Goal: Complete application form

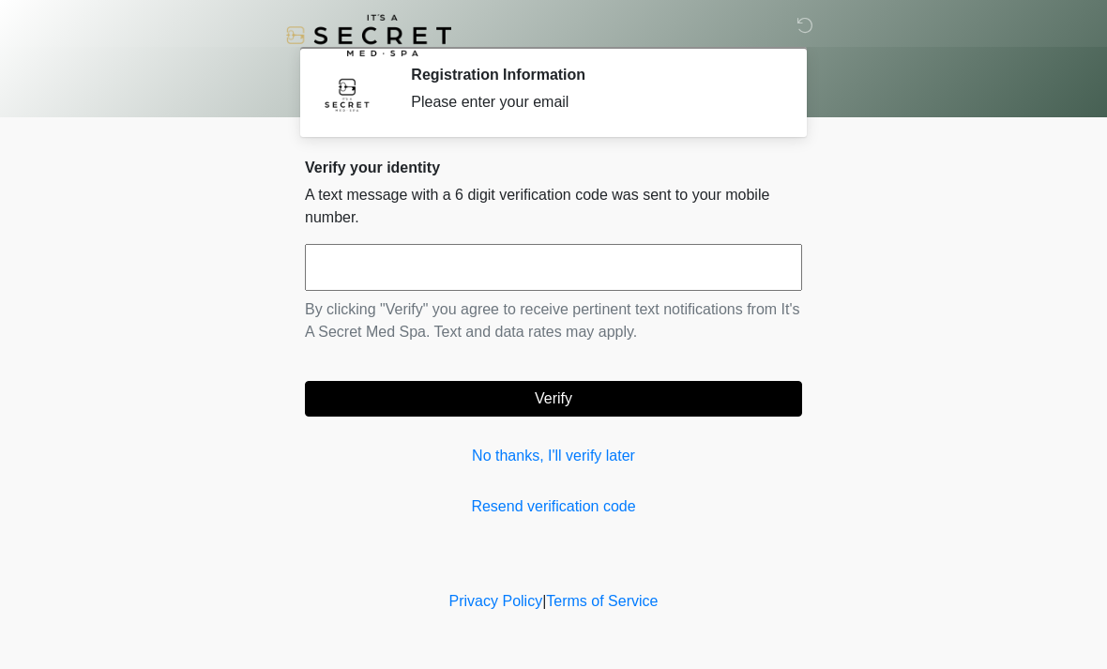
click at [334, 305] on p "By clicking "Verify" you agree to receive pertinent text notifications from It'…" at bounding box center [553, 320] width 497 height 45
click at [331, 275] on input "text" at bounding box center [553, 267] width 497 height 47
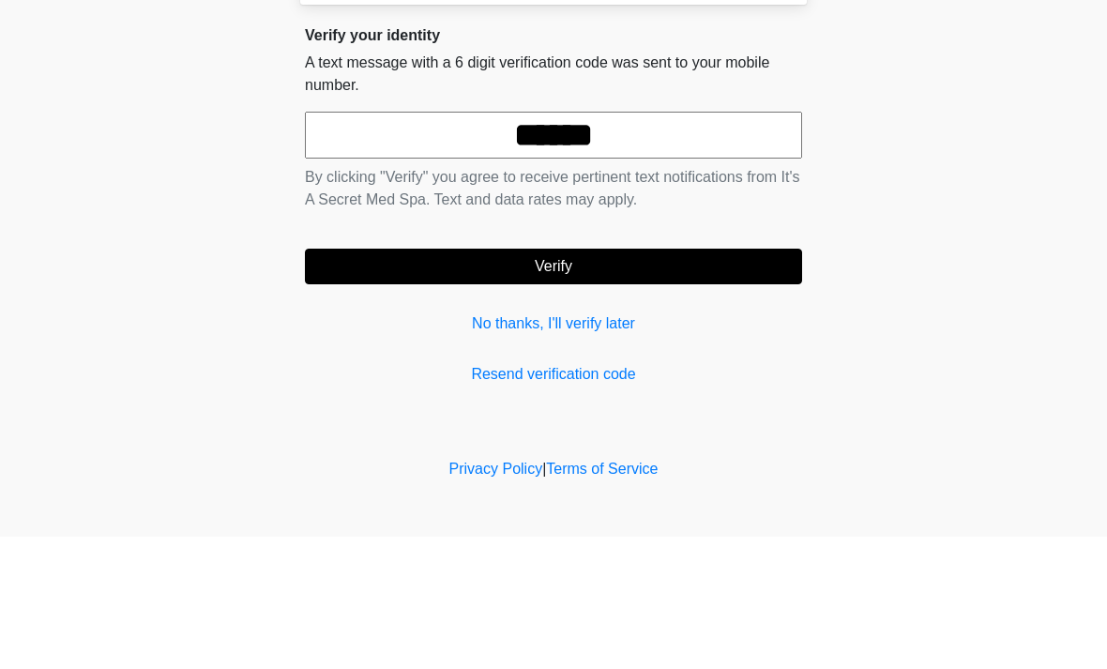
type input "******"
click at [581, 381] on button "Verify" at bounding box center [553, 399] width 497 height 36
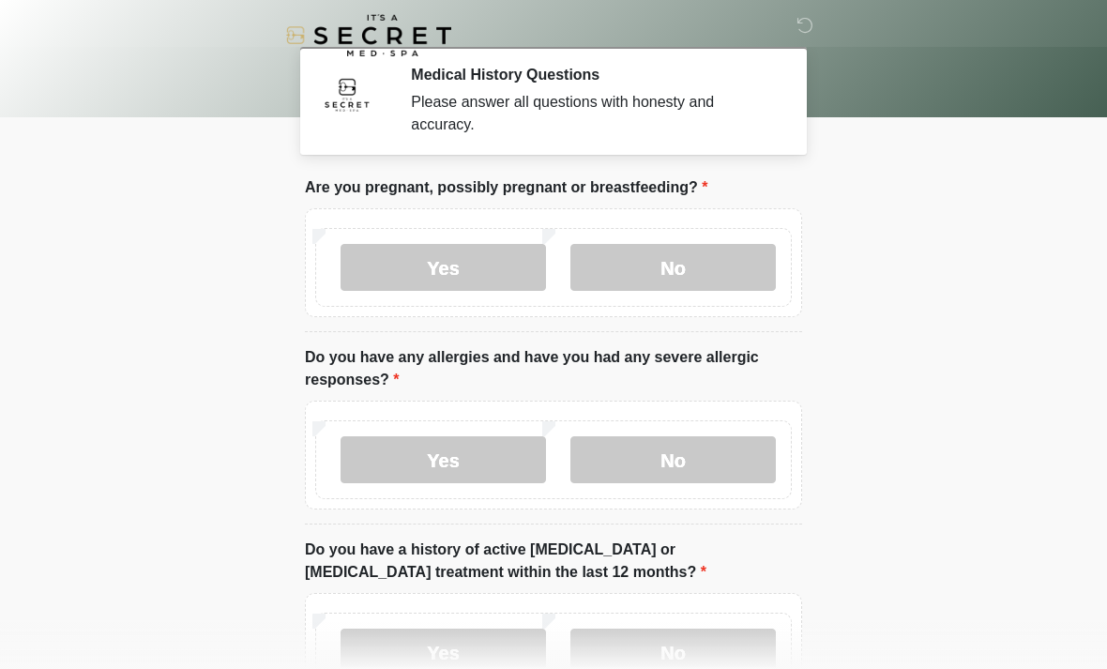
click at [690, 275] on label "No" at bounding box center [672, 267] width 205 height 47
click at [708, 455] on label "No" at bounding box center [672, 459] width 205 height 47
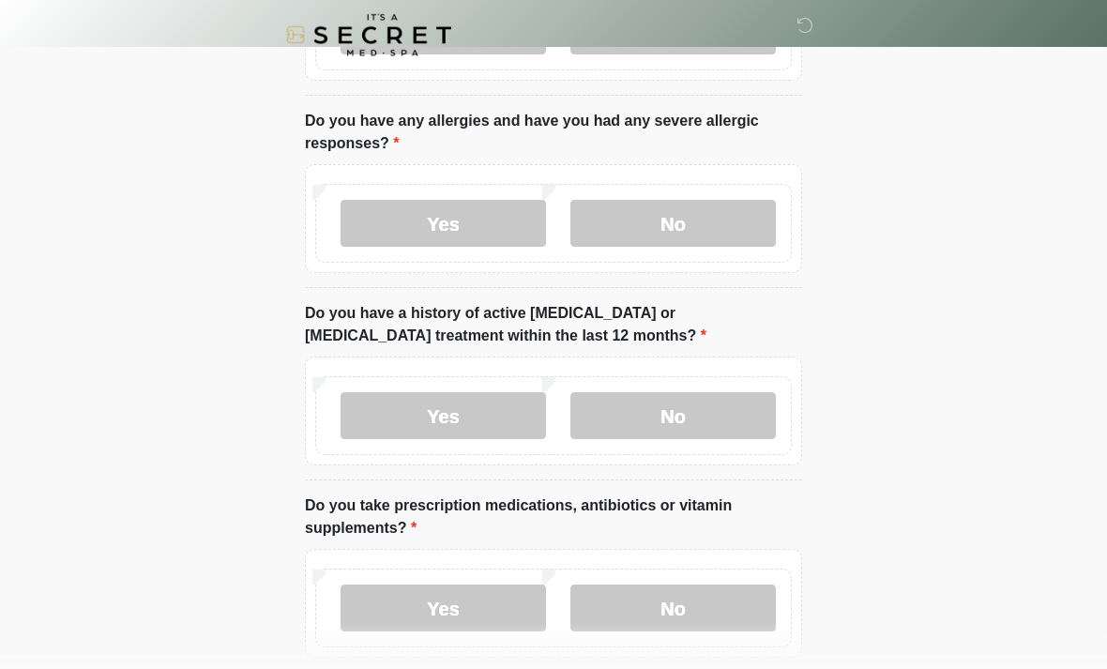
click at [715, 393] on label "No" at bounding box center [672, 416] width 205 height 47
click at [720, 593] on label "No" at bounding box center [672, 608] width 205 height 47
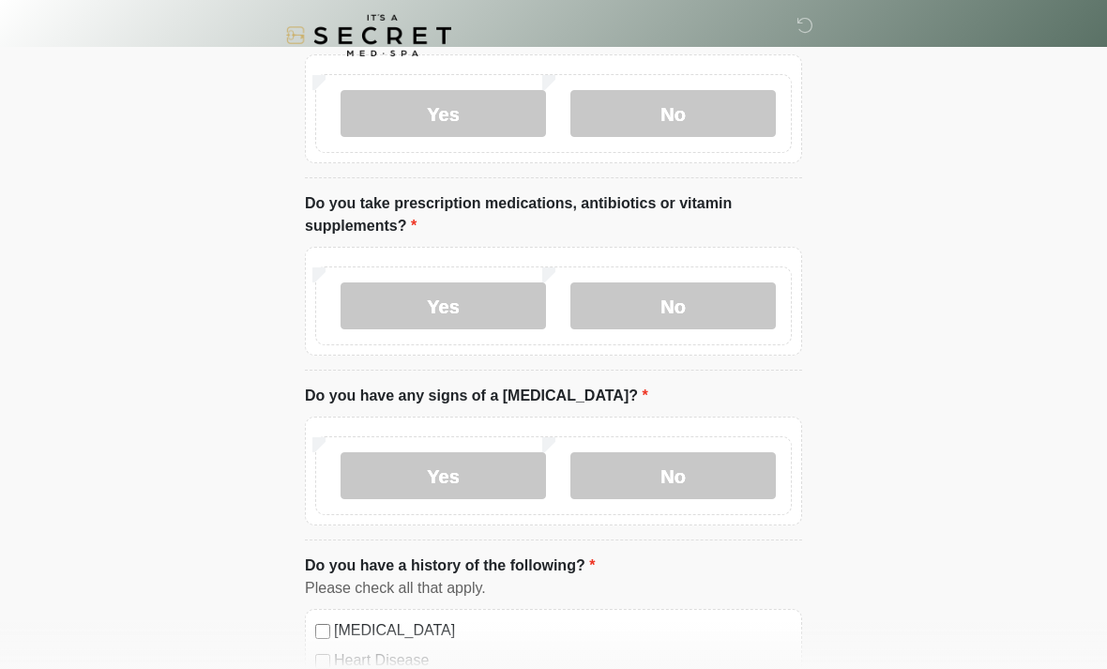
click at [696, 464] on label "No" at bounding box center [672, 475] width 205 height 47
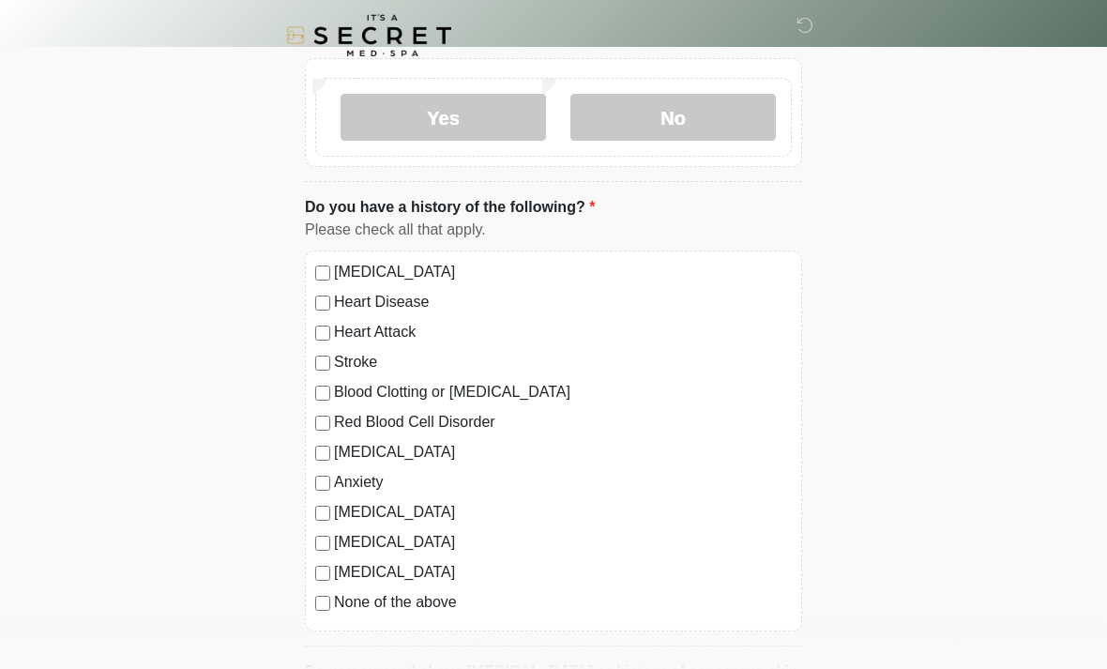
scroll to position [914, 0]
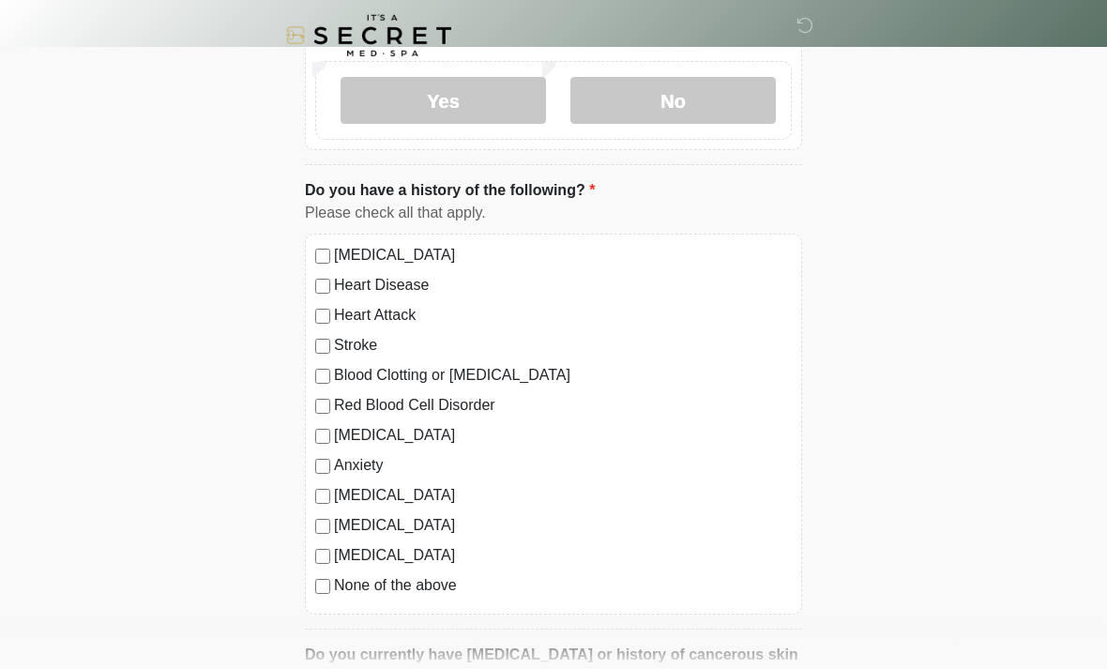
click at [349, 587] on label "None of the above" at bounding box center [563, 585] width 458 height 23
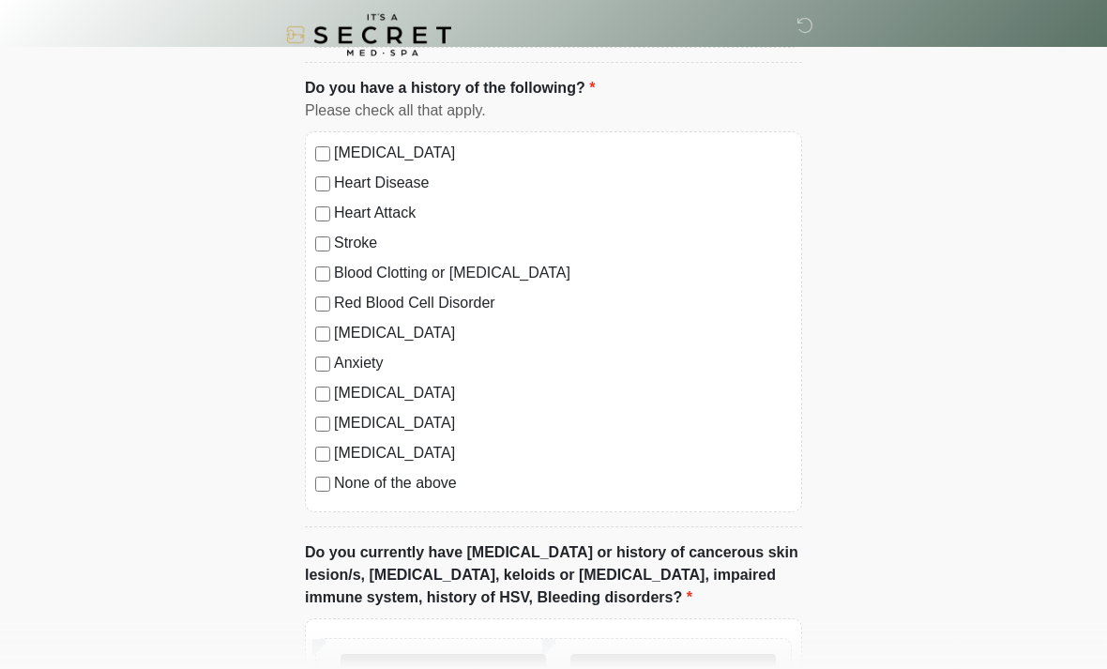
scroll to position [1313, 0]
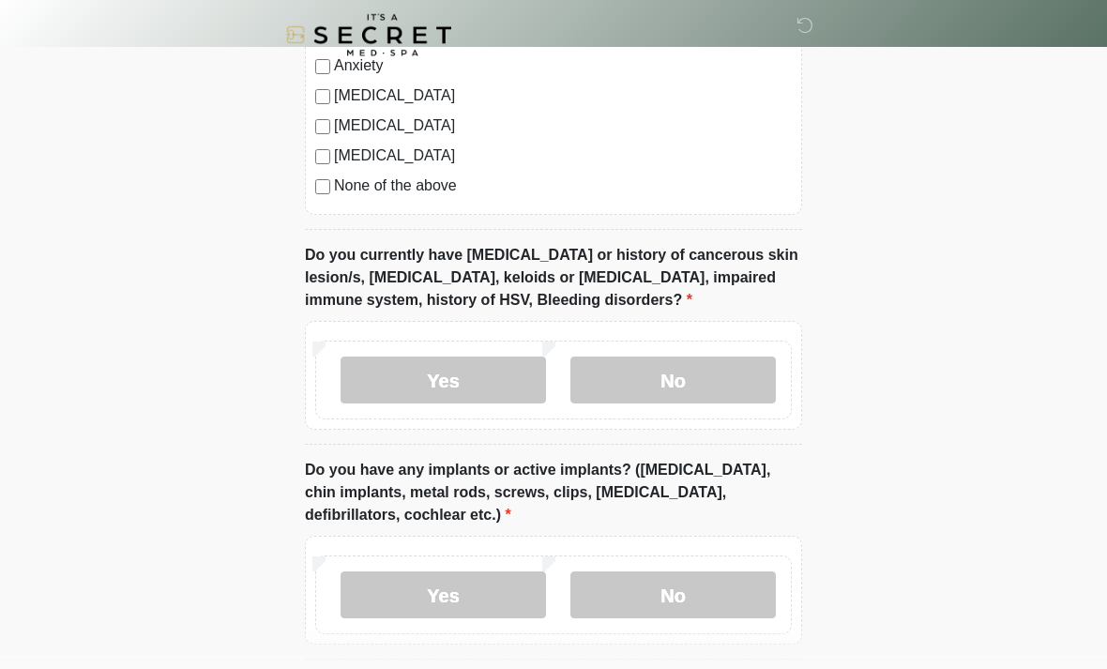
click at [653, 381] on label "No" at bounding box center [672, 380] width 205 height 47
click at [642, 583] on label "No" at bounding box center [672, 594] width 205 height 47
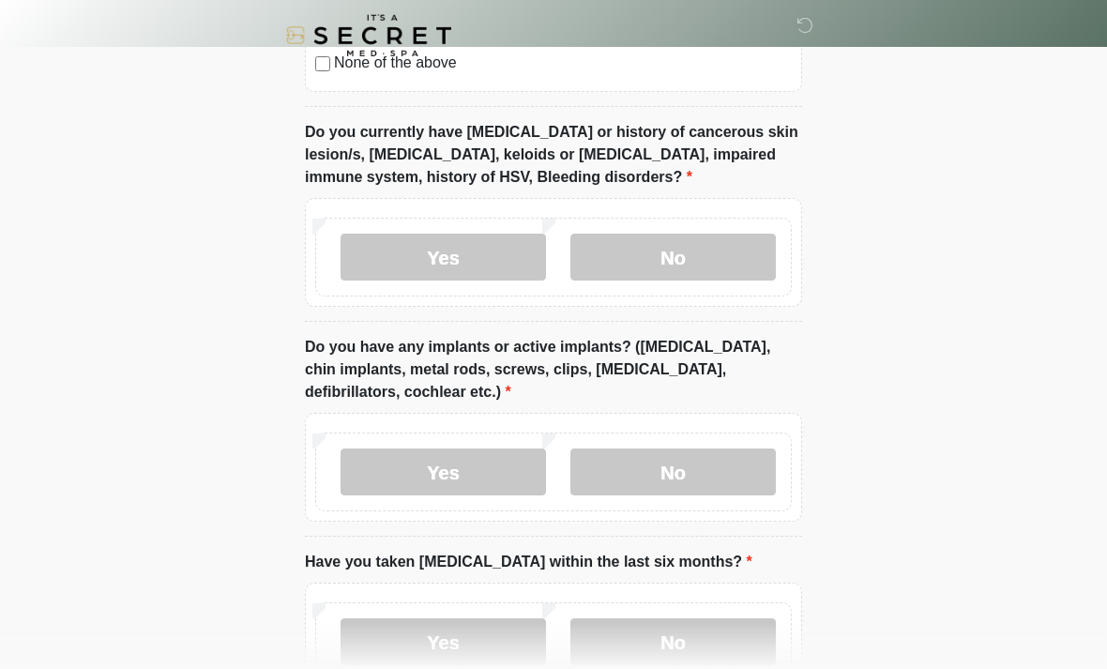
scroll to position [1562, 0]
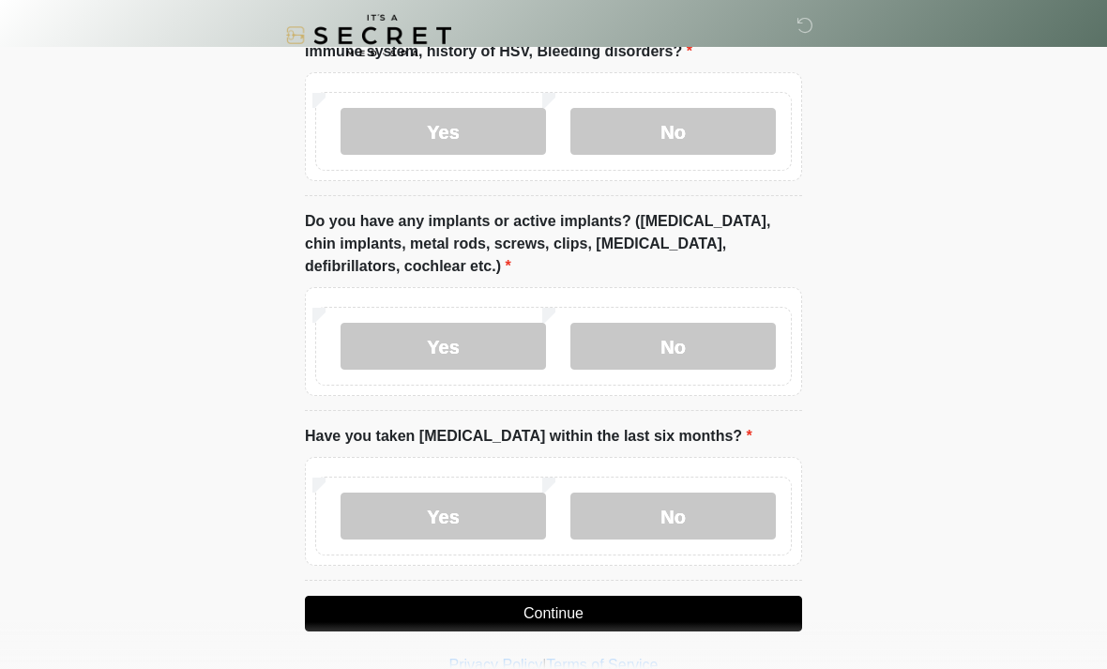
click at [671, 503] on label "No" at bounding box center [672, 516] width 205 height 47
click at [599, 607] on button "Continue" at bounding box center [553, 614] width 497 height 36
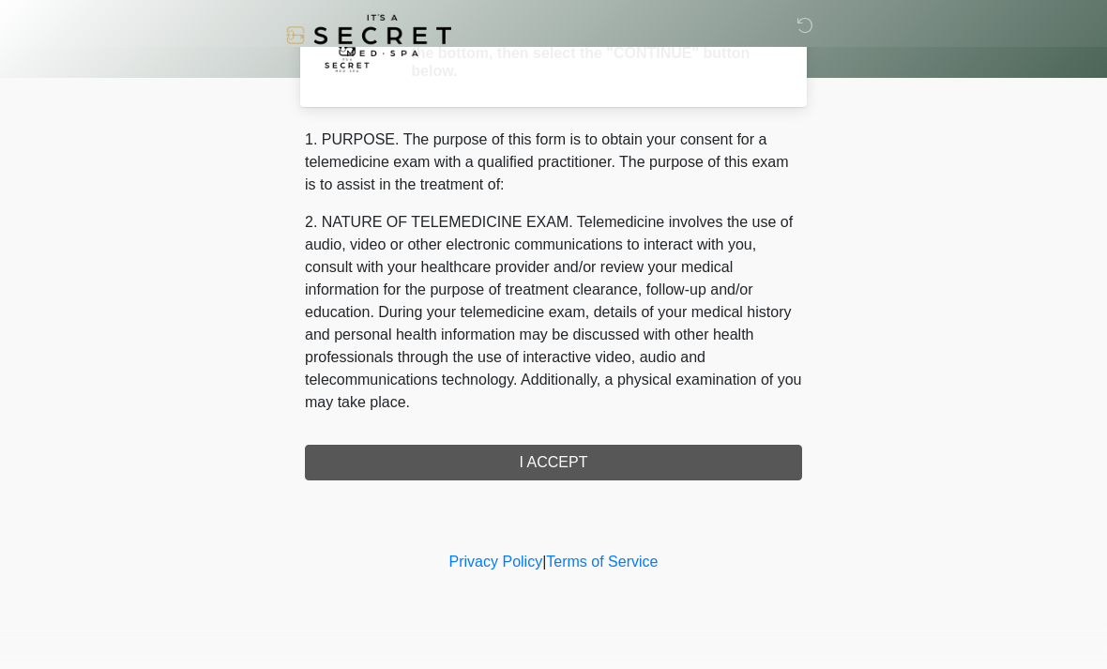
scroll to position [0, 0]
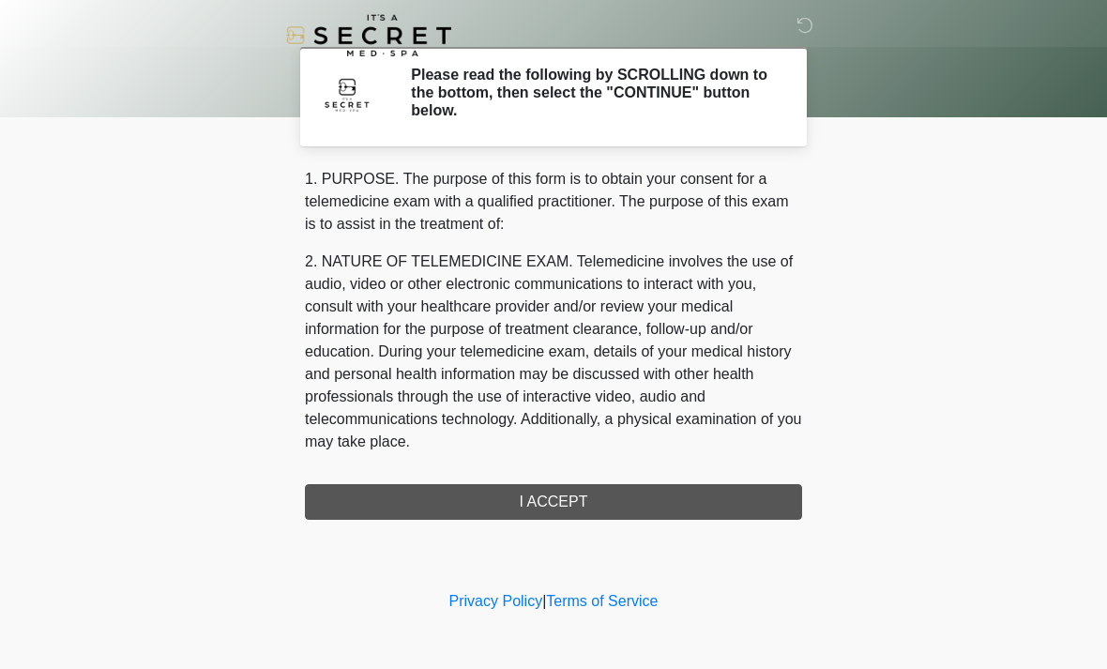
click at [676, 494] on div "1. PURPOSE. The purpose of this form is to obtain your consent for a telemedici…" at bounding box center [553, 344] width 497 height 352
click at [695, 498] on div "1. PURPOSE. The purpose of this form is to obtain your consent for a telemedici…" at bounding box center [553, 344] width 497 height 352
click at [638, 497] on div "1. PURPOSE. The purpose of this form is to obtain your consent for a telemedici…" at bounding box center [553, 344] width 497 height 352
click at [562, 498] on div "1. PURPOSE. The purpose of this form is to obtain your consent for a telemedici…" at bounding box center [553, 344] width 497 height 352
click at [563, 505] on div "1. PURPOSE. The purpose of this form is to obtain your consent for a telemedici…" at bounding box center [553, 344] width 497 height 352
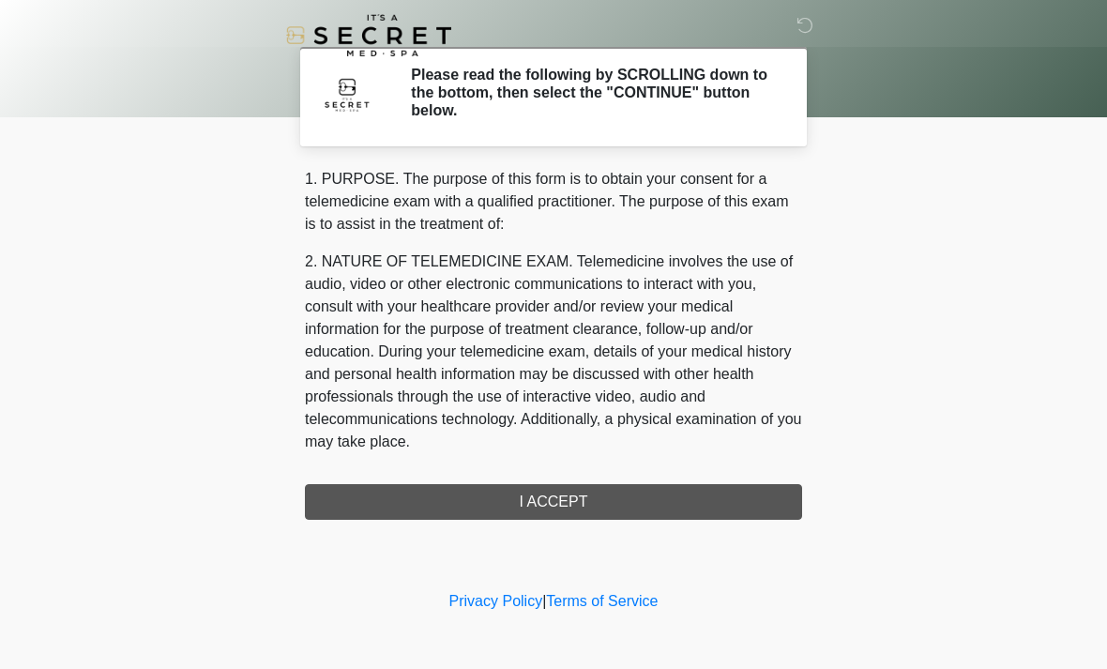
click at [624, 504] on div "1. PURPOSE. The purpose of this form is to obtain your consent for a telemedici…" at bounding box center [553, 344] width 497 height 352
click at [626, 495] on div "1. PURPOSE. The purpose of this form is to obtain your consent for a telemedici…" at bounding box center [553, 344] width 497 height 352
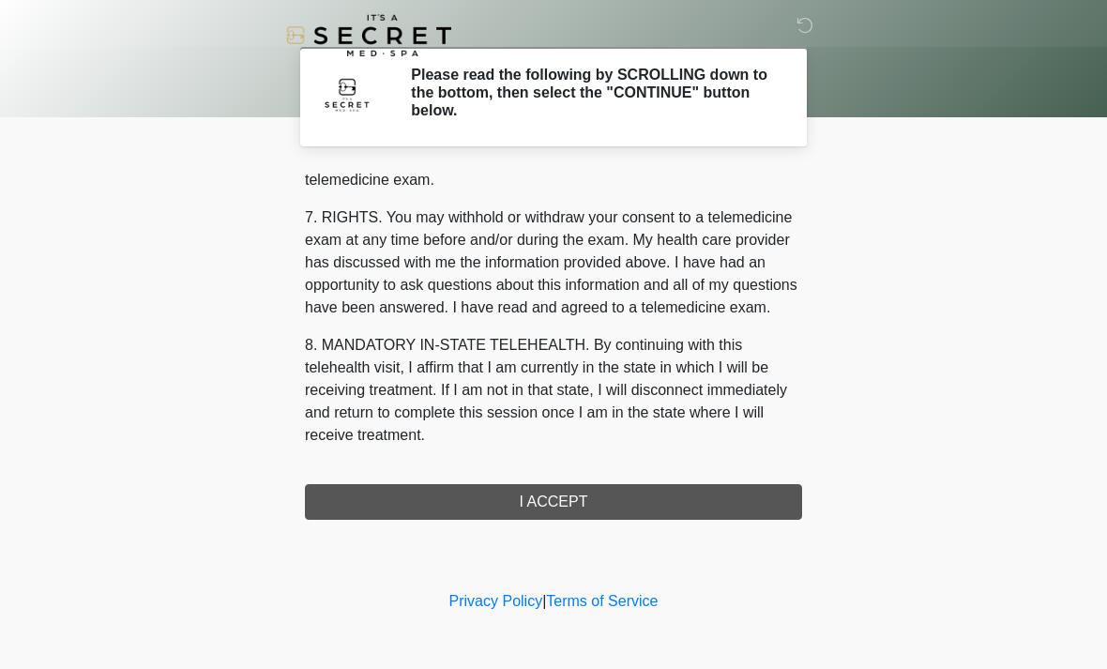
click at [620, 502] on button "I ACCEPT" at bounding box center [553, 502] width 497 height 36
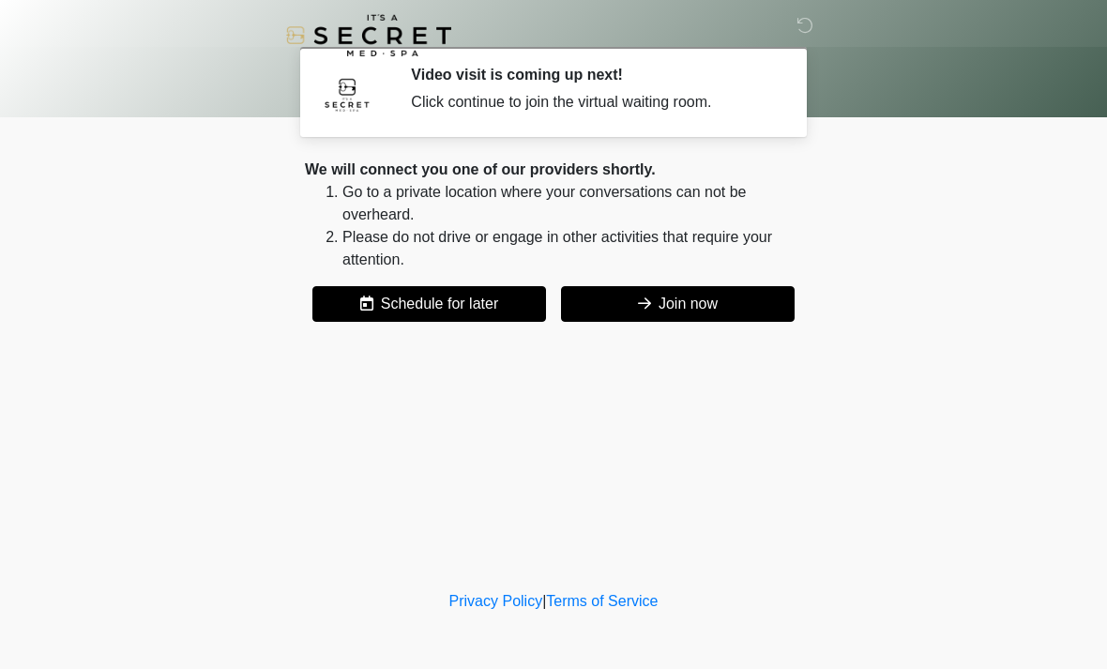
click at [691, 306] on button "Join now" at bounding box center [678, 304] width 234 height 36
